Goal: Task Accomplishment & Management: Manage account settings

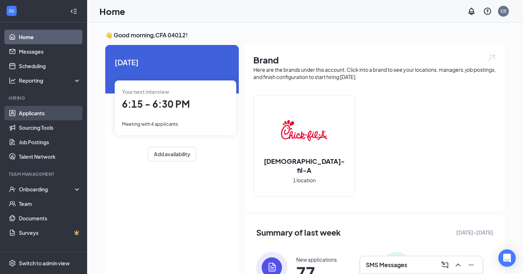
click at [68, 110] on link "Applicants" at bounding box center [50, 113] width 62 height 15
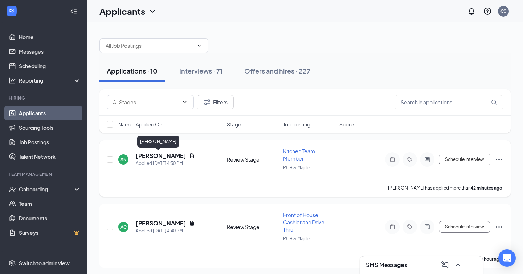
click at [144, 155] on h5 "[PERSON_NAME]" at bounding box center [161, 156] width 50 height 8
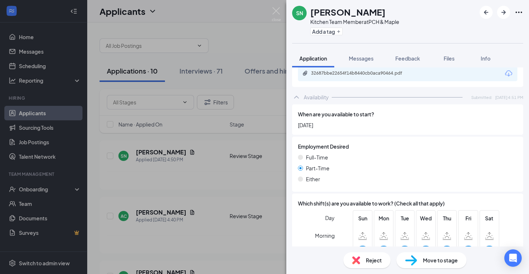
scroll to position [538, 0]
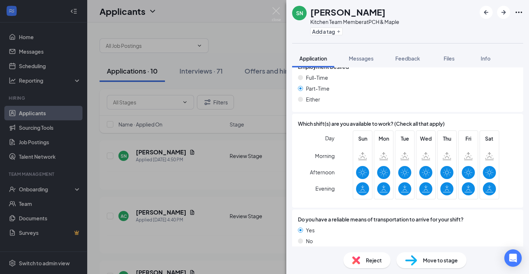
click at [430, 254] on div "Move to stage" at bounding box center [431, 261] width 70 height 16
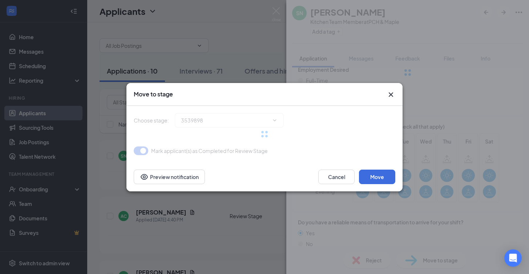
click at [390, 94] on icon "Cross" at bounding box center [390, 94] width 4 height 4
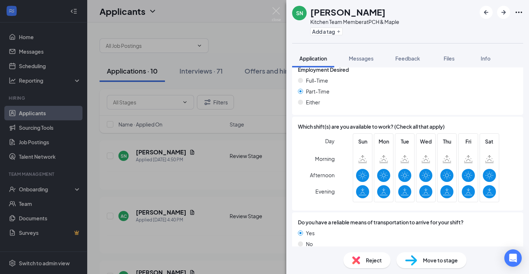
click at [418, 260] on div "Move to stage" at bounding box center [431, 261] width 70 height 16
type input "Onsite Interview (next stage)"
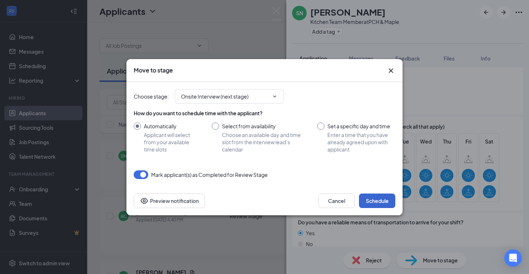
click at [374, 200] on button "Schedule" at bounding box center [377, 201] width 36 height 15
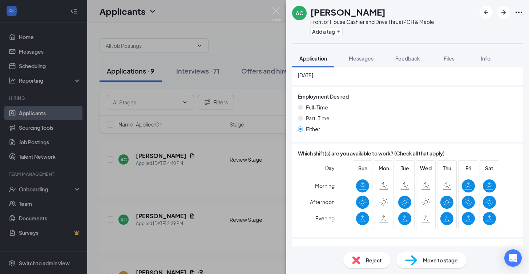
scroll to position [505, 0]
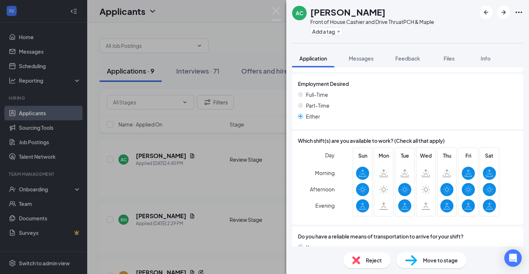
click at [440, 252] on div "Reject Move to stage" at bounding box center [407, 261] width 243 height 28
click at [438, 260] on span "Move to stage" at bounding box center [440, 261] width 35 height 8
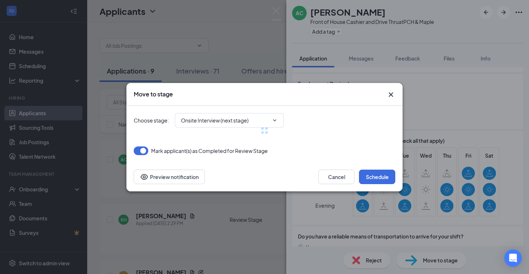
type input "Onsite Interview (next stage)"
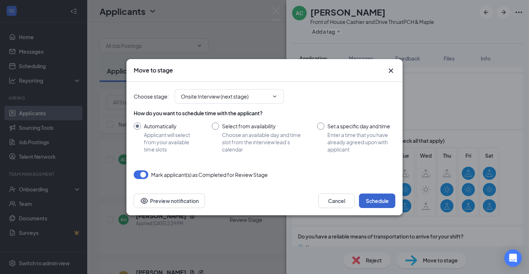
click at [374, 198] on button "Schedule" at bounding box center [377, 201] width 36 height 15
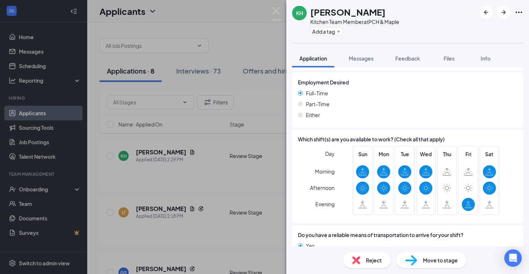
scroll to position [522, 0]
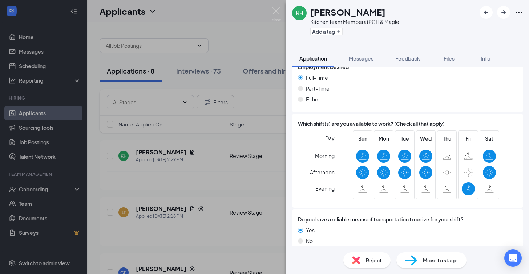
click at [415, 258] on img at bounding box center [411, 261] width 12 height 11
type input "Onsite Interview (next stage)"
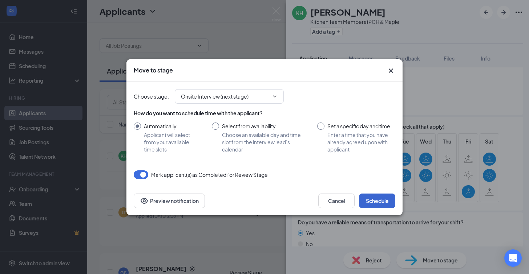
click at [379, 195] on button "Schedule" at bounding box center [377, 201] width 36 height 15
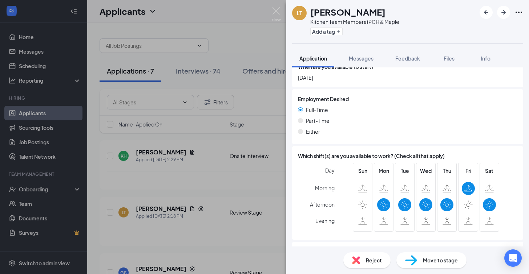
scroll to position [542, 0]
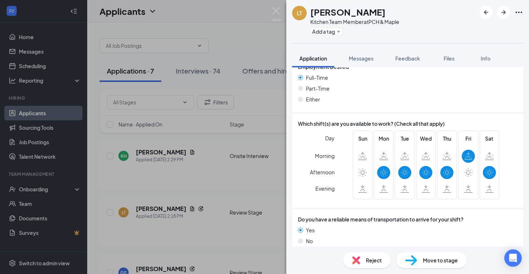
click at [408, 261] on img at bounding box center [411, 261] width 12 height 11
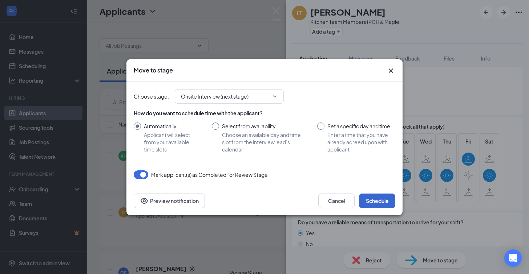
click at [387, 201] on button "Schedule" at bounding box center [377, 201] width 36 height 15
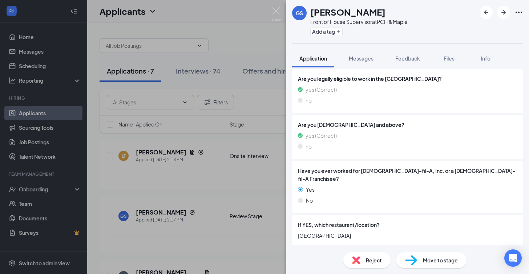
scroll to position [130, 0]
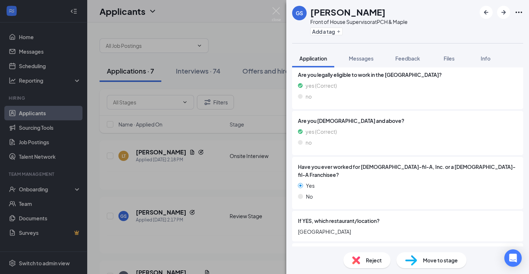
click at [520, 133] on div "This applicant also applied to 2 other job posting(s) Collapse all Application …" at bounding box center [407, 157] width 243 height 179
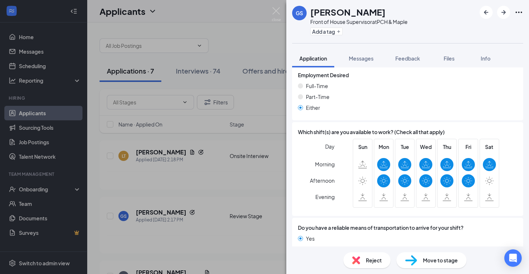
scroll to position [518, 0]
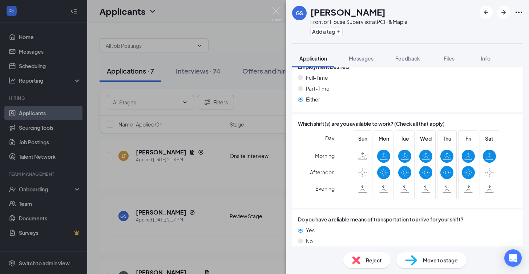
click at [414, 261] on img at bounding box center [411, 261] width 12 height 11
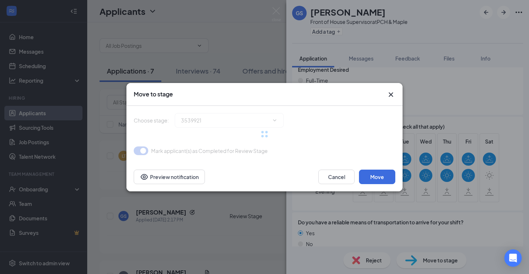
type input "Onsite Interview (next stage)"
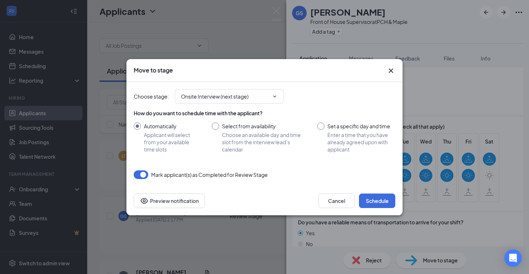
click at [319, 128] on div at bounding box center [320, 126] width 7 height 7
click at [322, 126] on div at bounding box center [320, 126] width 7 height 7
click at [321, 128] on div at bounding box center [320, 126] width 7 height 7
click at [331, 129] on div "Set a specific day and time" at bounding box center [361, 126] width 68 height 7
click at [331, 129] on input "Set a specific day and time Enter a time that you have already agreed upon with…" at bounding box center [356, 138] width 78 height 30
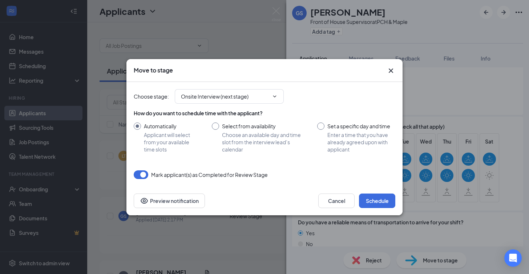
radio input "true"
radio input "false"
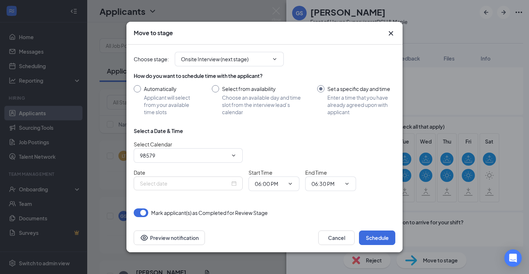
type input "CFA 04012's Calendar"
click at [238, 184] on div "Oct 15, 2025" at bounding box center [188, 184] width 109 height 14
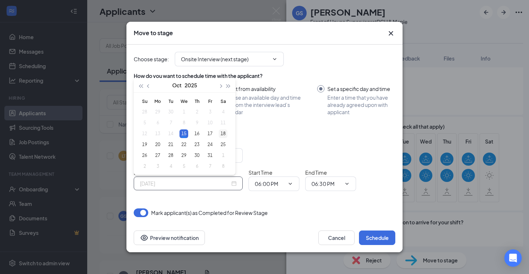
type input "Oct 18, 2025"
click at [221, 132] on div "18" at bounding box center [223, 134] width 9 height 9
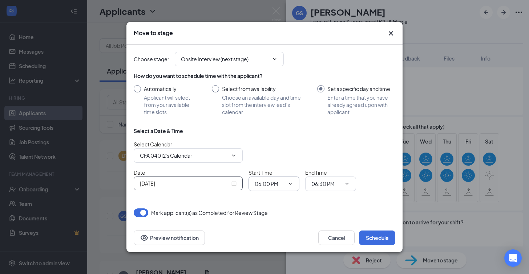
click at [285, 183] on span "06:00 PM" at bounding box center [273, 184] width 51 height 15
click at [284, 183] on span "06:00 PM" at bounding box center [273, 184] width 51 height 15
click at [290, 184] on icon "ChevronDown" at bounding box center [290, 184] width 6 height 6
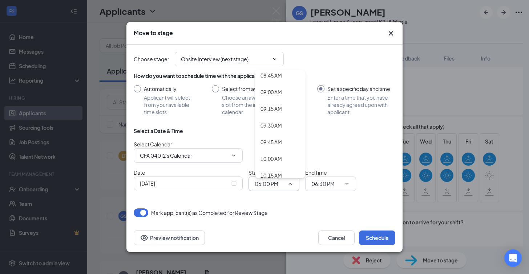
scroll to position [587, 0]
click at [285, 162] on div "10:00 AM" at bounding box center [279, 159] width 39 height 8
click at [317, 182] on input "06:30 PM" at bounding box center [326, 184] width 30 height 8
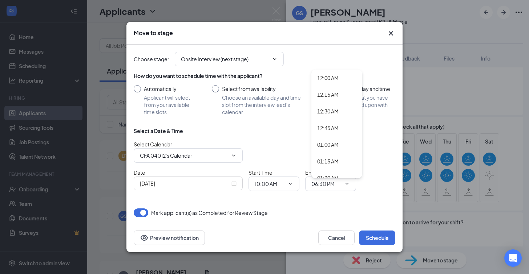
click at [292, 186] on icon "ChevronDown" at bounding box center [290, 184] width 6 height 6
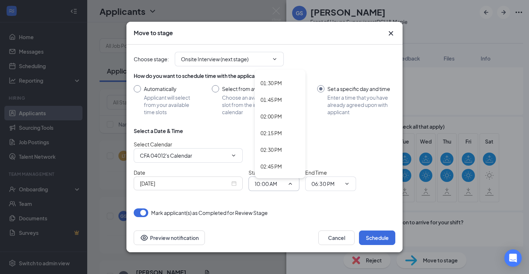
scroll to position [902, 0]
click at [288, 147] on div "02:30 PM" at bounding box center [279, 145] width 39 height 8
type input "02:30 PM"
click at [308, 185] on span "06:30 PM 12:00 AM 12:15 AM 12:30 AM 12:45 AM 01:00 AM 01:15 AM 01:30 AM 01:45 A…" at bounding box center [330, 184] width 51 height 15
click at [318, 183] on input "06:30 PM" at bounding box center [326, 184] width 30 height 8
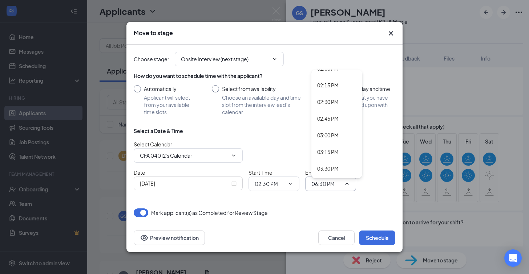
scroll to position [939, 0]
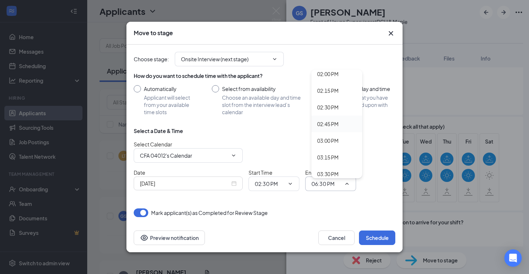
click at [349, 129] on div "02:45 PM" at bounding box center [336, 124] width 51 height 17
type input "02:45 PM"
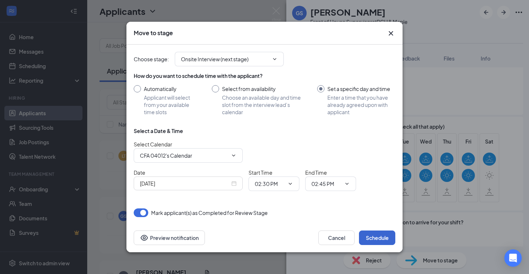
click at [374, 239] on button "Schedule" at bounding box center [377, 238] width 36 height 15
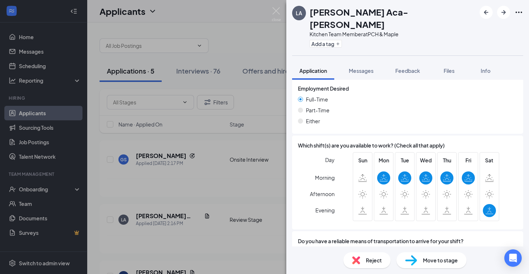
scroll to position [538, 0]
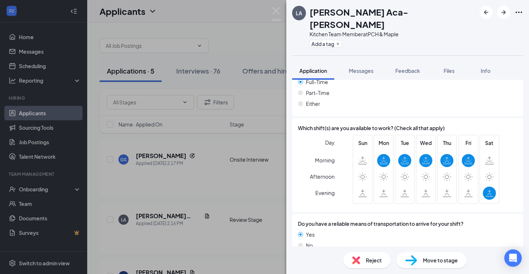
click at [424, 265] on div "Move to stage" at bounding box center [431, 261] width 70 height 16
type input "Onsite Interview (next stage)"
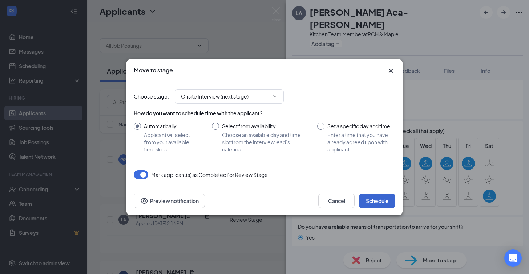
click at [381, 202] on button "Schedule" at bounding box center [377, 201] width 36 height 15
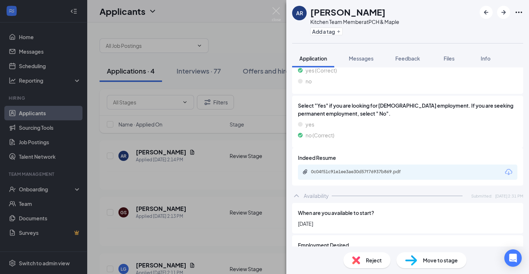
scroll to position [339, 0]
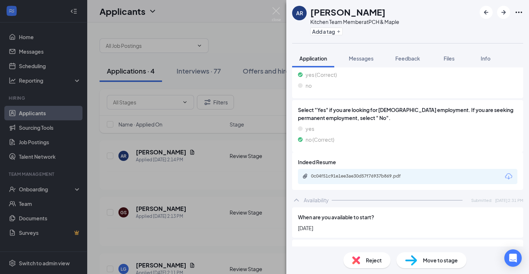
click at [445, 265] on div "Move to stage" at bounding box center [431, 261] width 70 height 16
type input "Onsite Interview (next stage)"
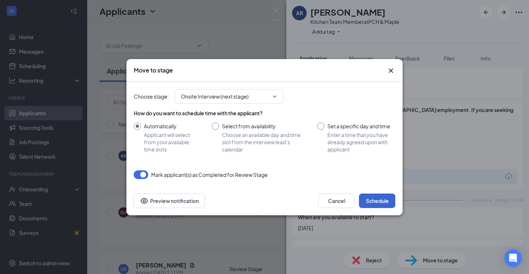
click at [375, 201] on button "Schedule" at bounding box center [377, 201] width 36 height 15
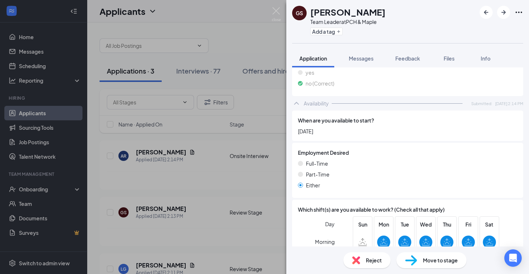
scroll to position [518, 0]
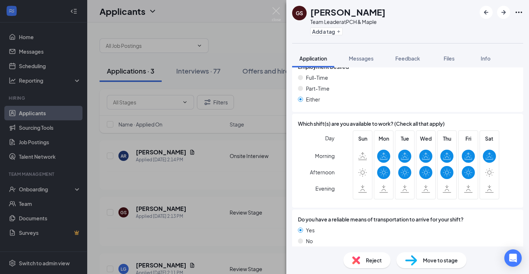
click at [424, 263] on span "Move to stage" at bounding box center [440, 261] width 35 height 8
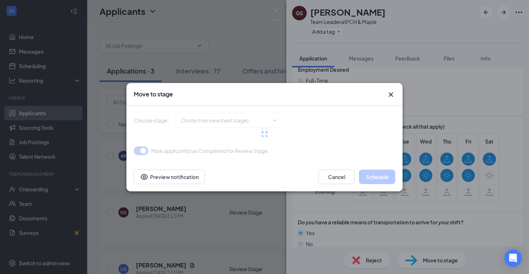
type input "Onsite Interview (next stage)"
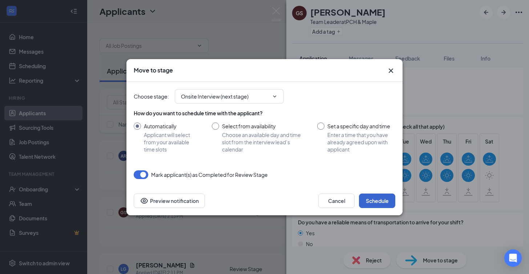
click at [379, 195] on button "Schedule" at bounding box center [377, 201] width 36 height 15
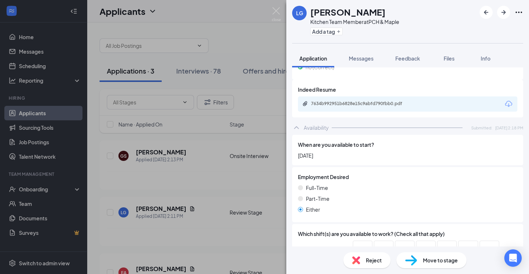
scroll to position [538, 0]
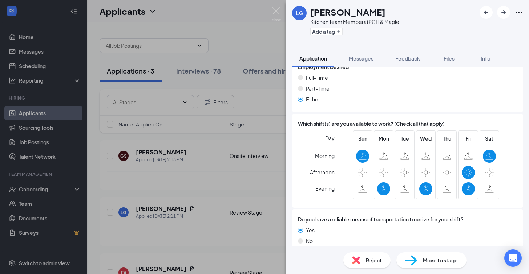
click at [424, 259] on span "Move to stage" at bounding box center [440, 261] width 35 height 8
type input "Onsite Interview (next stage)"
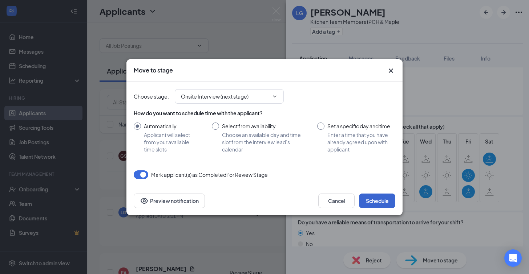
click at [387, 198] on button "Schedule" at bounding box center [377, 201] width 36 height 15
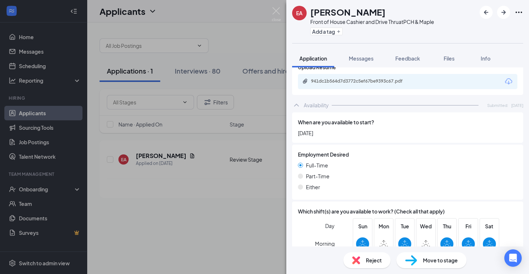
scroll to position [480, 0]
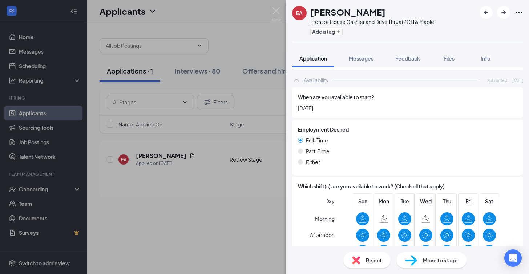
click at [423, 260] on span "Move to stage" at bounding box center [440, 261] width 35 height 8
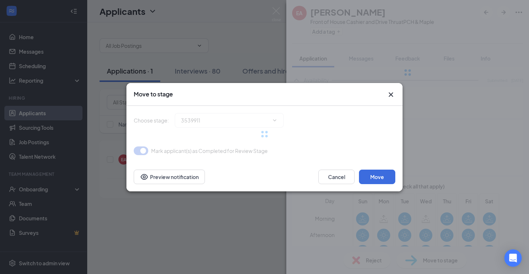
type input "Onsite Interview (next stage)"
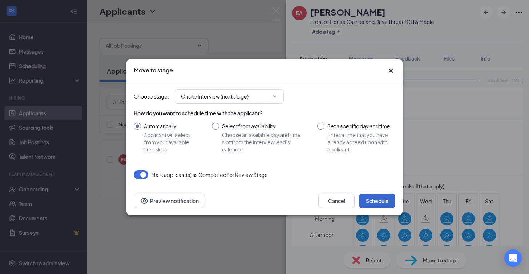
click at [376, 199] on button "Schedule" at bounding box center [377, 201] width 36 height 15
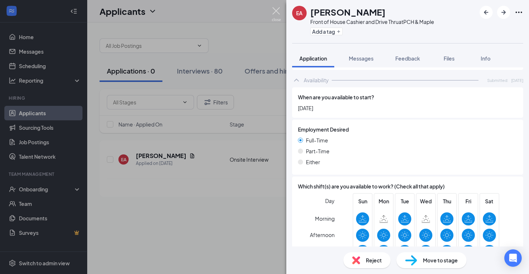
click at [275, 14] on img at bounding box center [276, 14] width 9 height 14
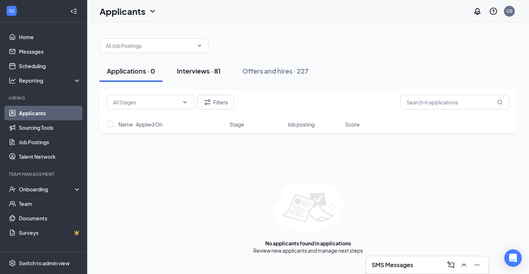
click at [198, 72] on div "Interviews · 81" at bounding box center [199, 70] width 44 height 9
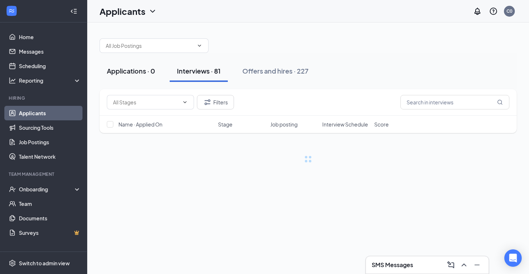
click at [154, 72] on div "Applications · 0" at bounding box center [131, 70] width 48 height 9
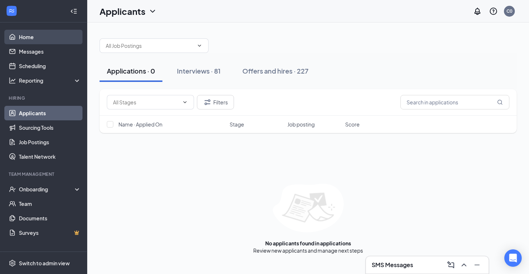
click at [74, 38] on link "Home" at bounding box center [50, 37] width 62 height 15
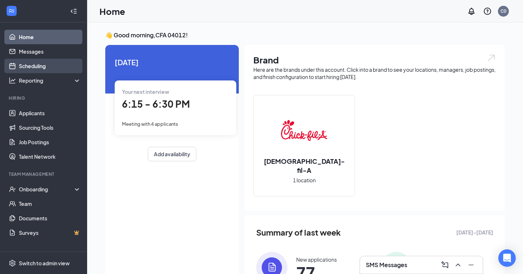
click at [65, 64] on link "Scheduling" at bounding box center [50, 66] width 62 height 15
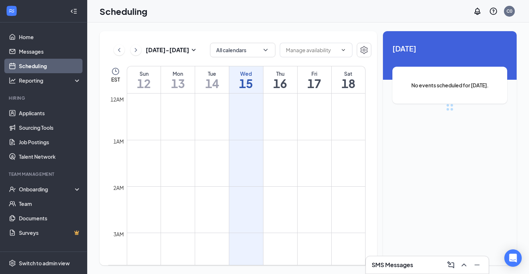
scroll to position [357, 0]
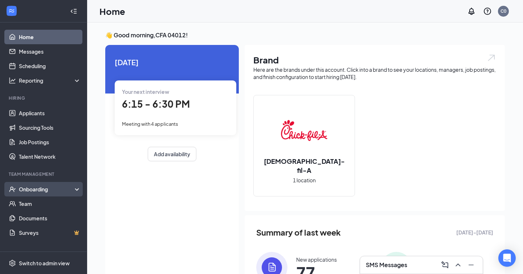
click at [55, 187] on div "Onboarding" at bounding box center [47, 189] width 56 height 7
click at [56, 192] on div "Onboarding" at bounding box center [47, 189] width 56 height 7
click at [56, 191] on div "Onboarding" at bounding box center [47, 189] width 56 height 7
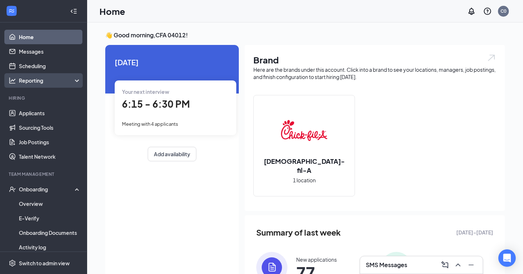
click at [56, 82] on div "Reporting" at bounding box center [50, 80] width 62 height 7
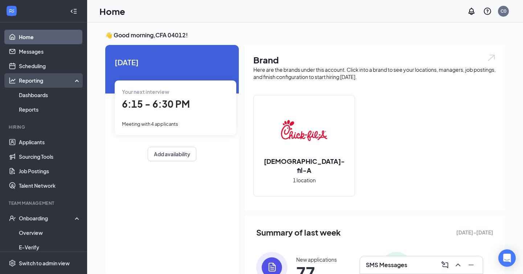
click at [56, 82] on div "Reporting" at bounding box center [50, 80] width 62 height 7
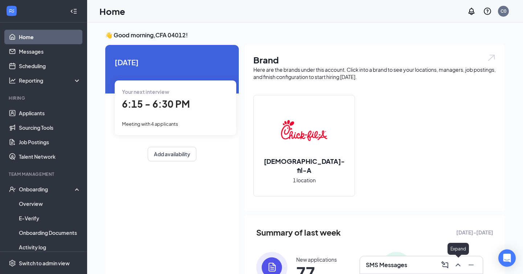
click at [460, 263] on icon "ChevronUp" at bounding box center [458, 265] width 9 height 9
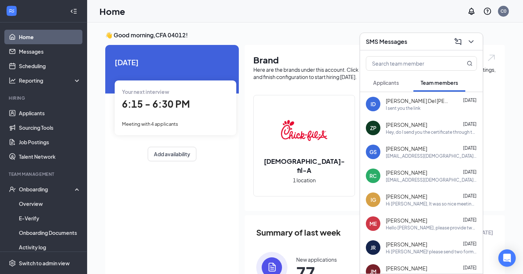
click at [405, 103] on span "Isabel Del Aguila" at bounding box center [418, 100] width 65 height 7
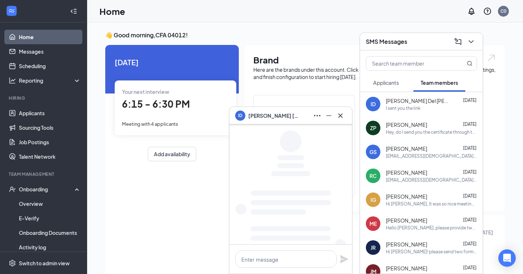
click at [472, 44] on icon "ChevronDown" at bounding box center [471, 41] width 9 height 9
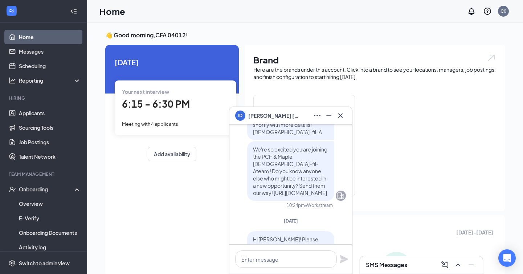
scroll to position [-233, 0]
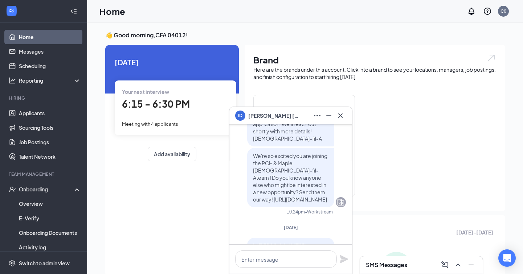
drag, startPoint x: 350, startPoint y: 213, endPoint x: 351, endPoint y: 187, distance: 26.2
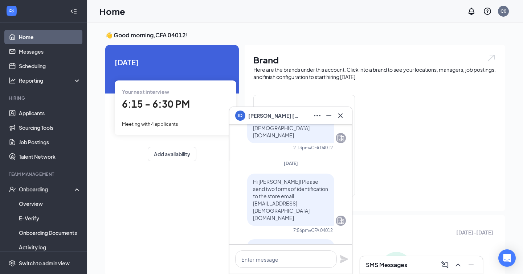
scroll to position [0, 0]
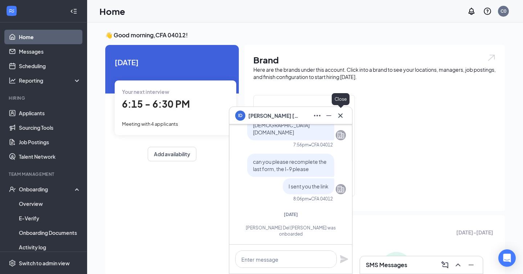
click at [343, 118] on icon "Cross" at bounding box center [340, 115] width 9 height 9
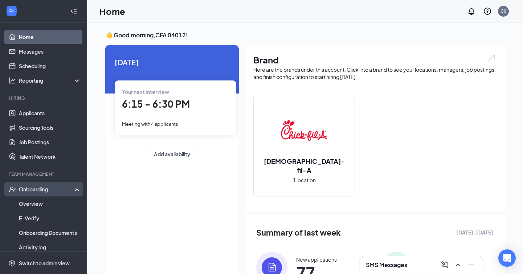
click at [36, 192] on div "Onboarding" at bounding box center [47, 189] width 56 height 7
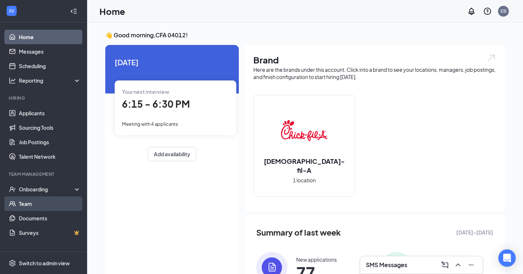
click at [35, 205] on link "Team" at bounding box center [50, 204] width 62 height 15
